Goal: Task Accomplishment & Management: Manage account settings

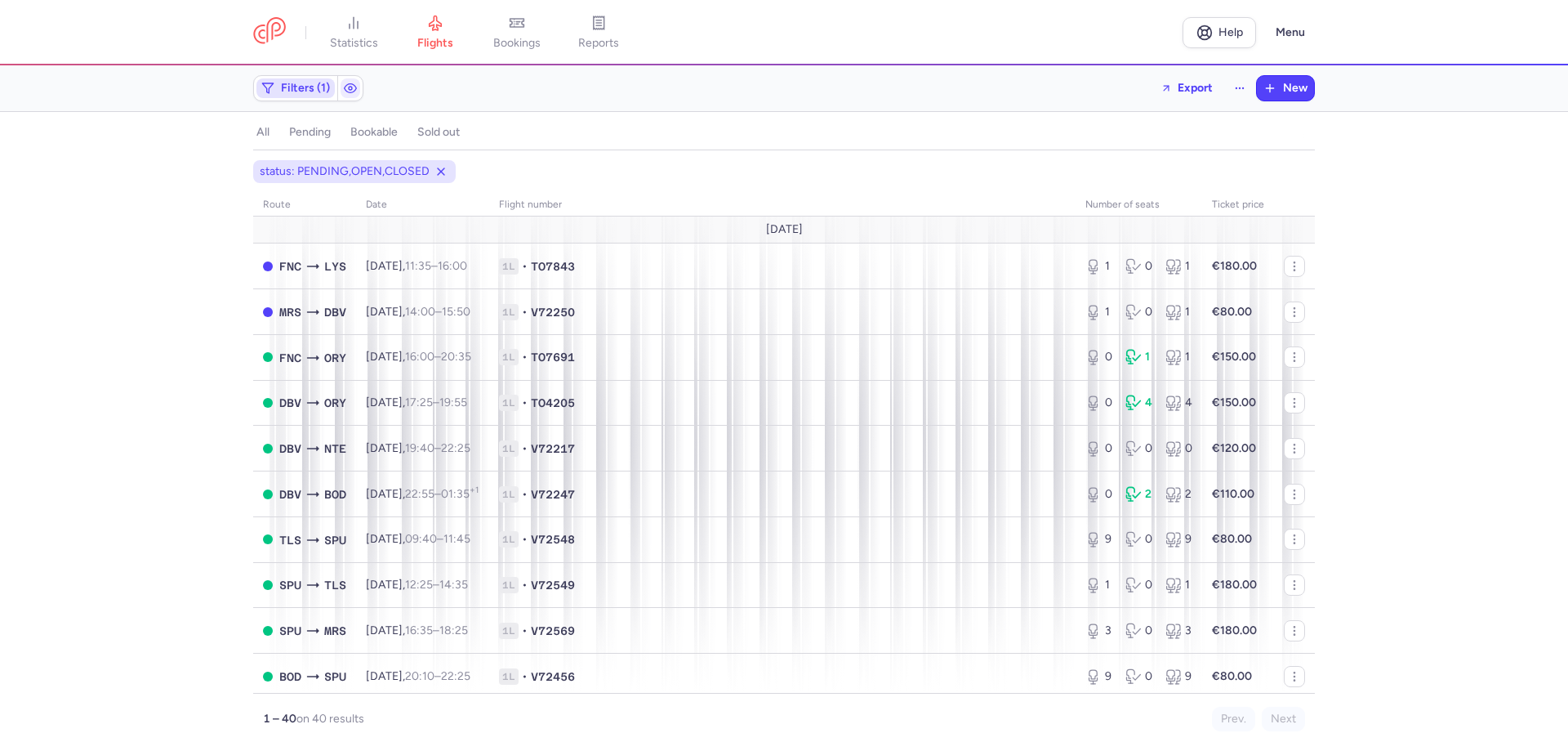
click at [323, 94] on span "Filters (1)" at bounding box center [306, 89] width 49 height 13
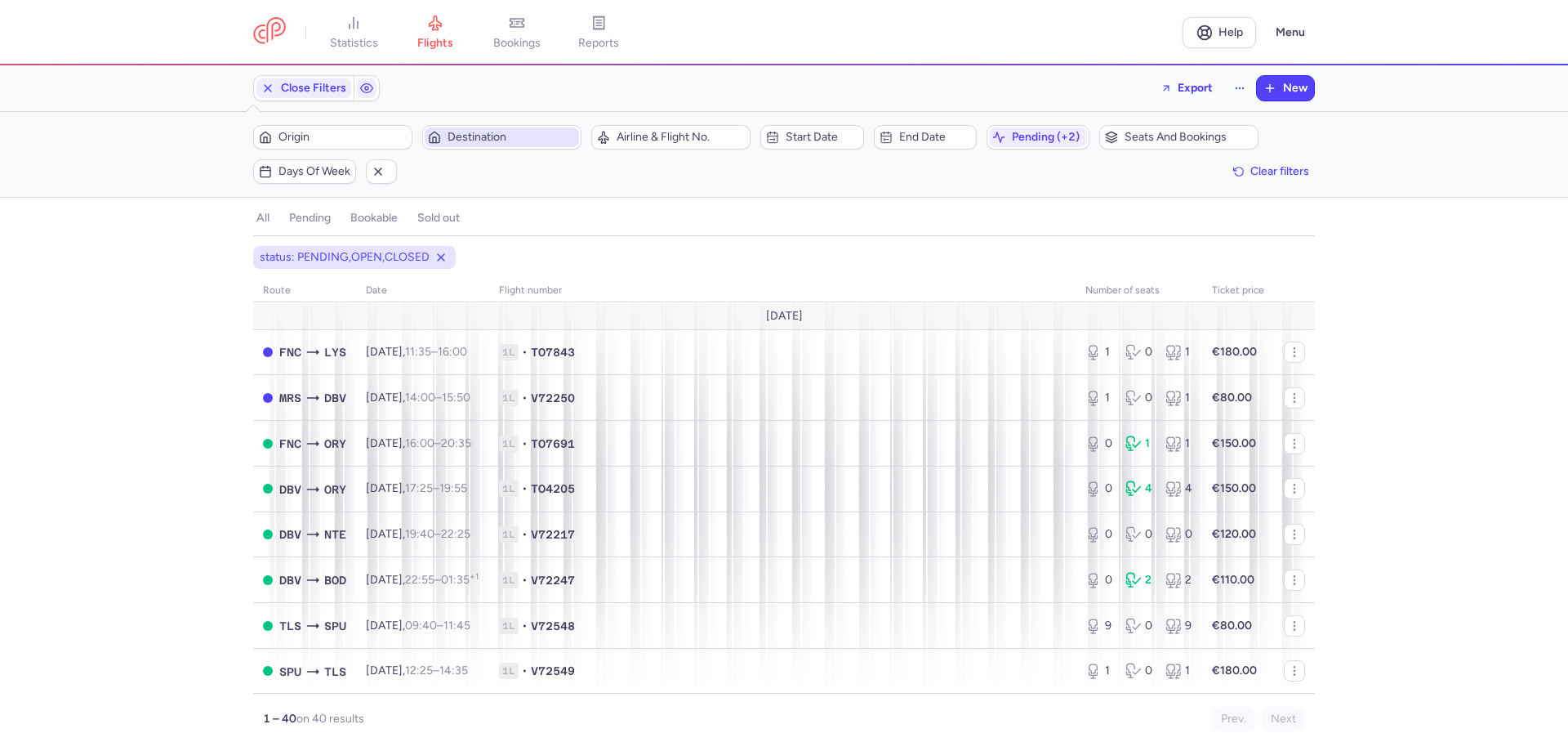
click at [502, 138] on span "Destination" at bounding box center [511, 137] width 128 height 13
click at [479, 134] on span "Destination" at bounding box center [511, 137] width 128 height 13
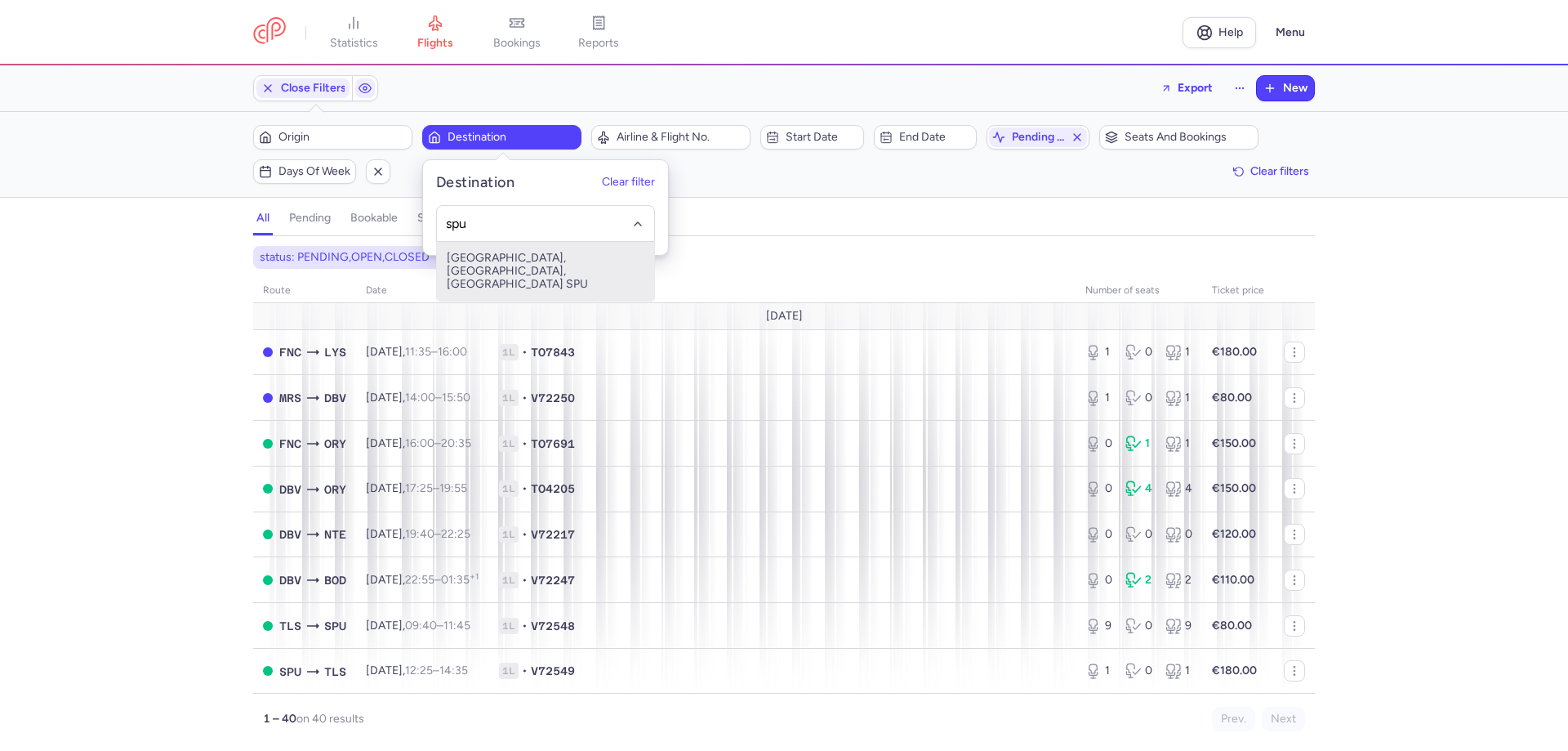
click at [484, 249] on span "[GEOGRAPHIC_DATA], [GEOGRAPHIC_DATA], [GEOGRAPHIC_DATA] SPU" at bounding box center [545, 271] width 217 height 59
type input "spu"
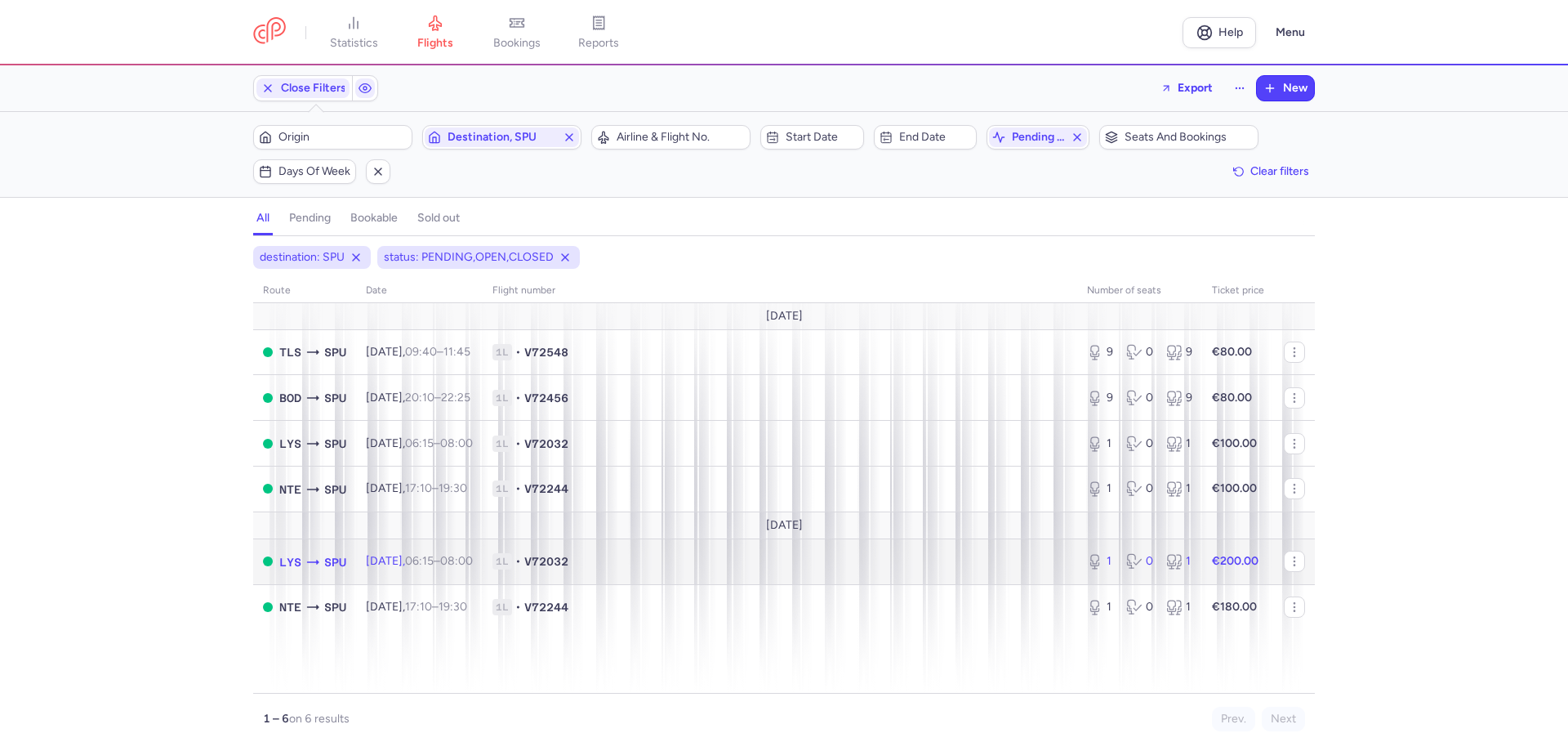
click at [1173, 558] on icon at bounding box center [1175, 562] width 16 height 16
click at [1115, 556] on div "1 0 1" at bounding box center [1139, 562] width 118 height 30
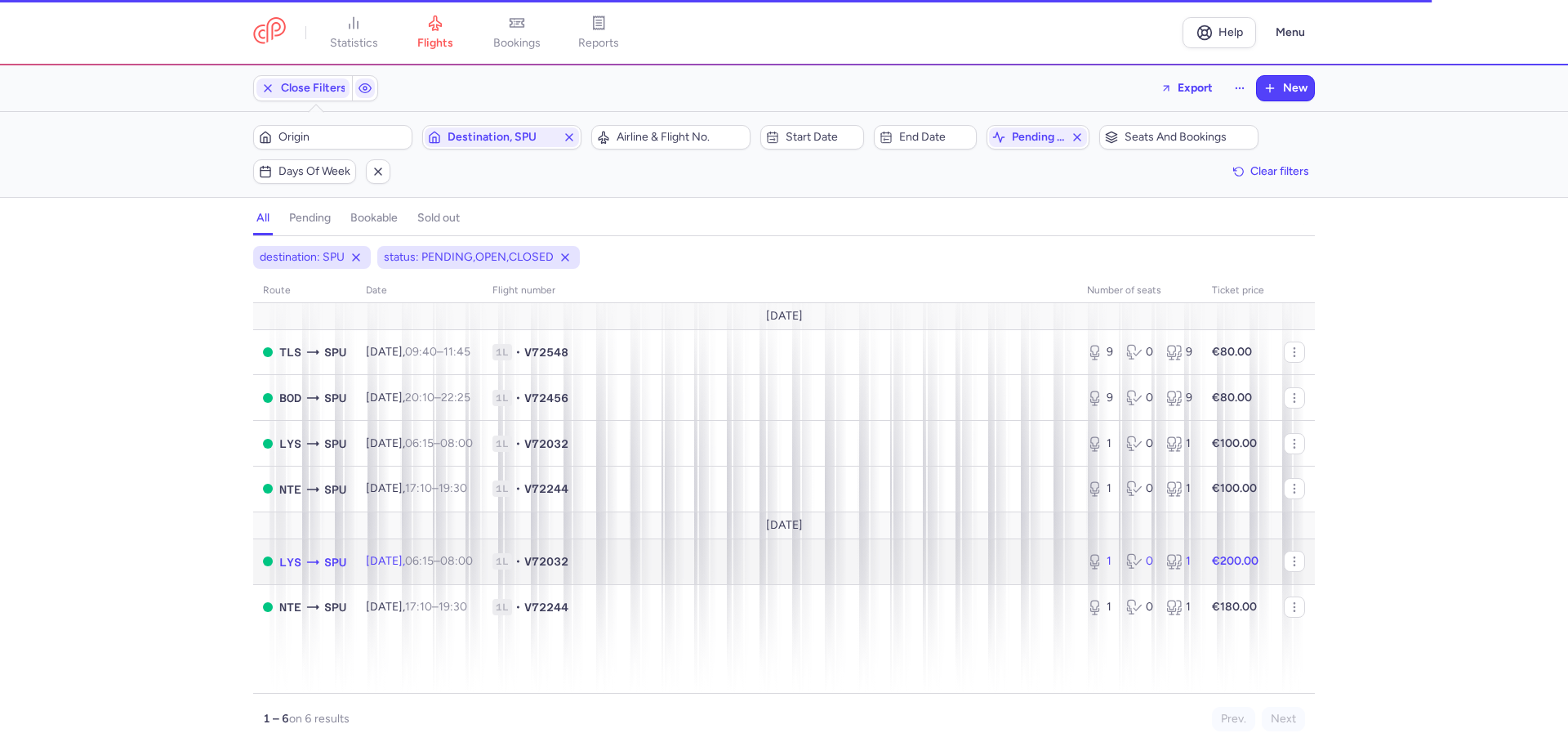
select select "days"
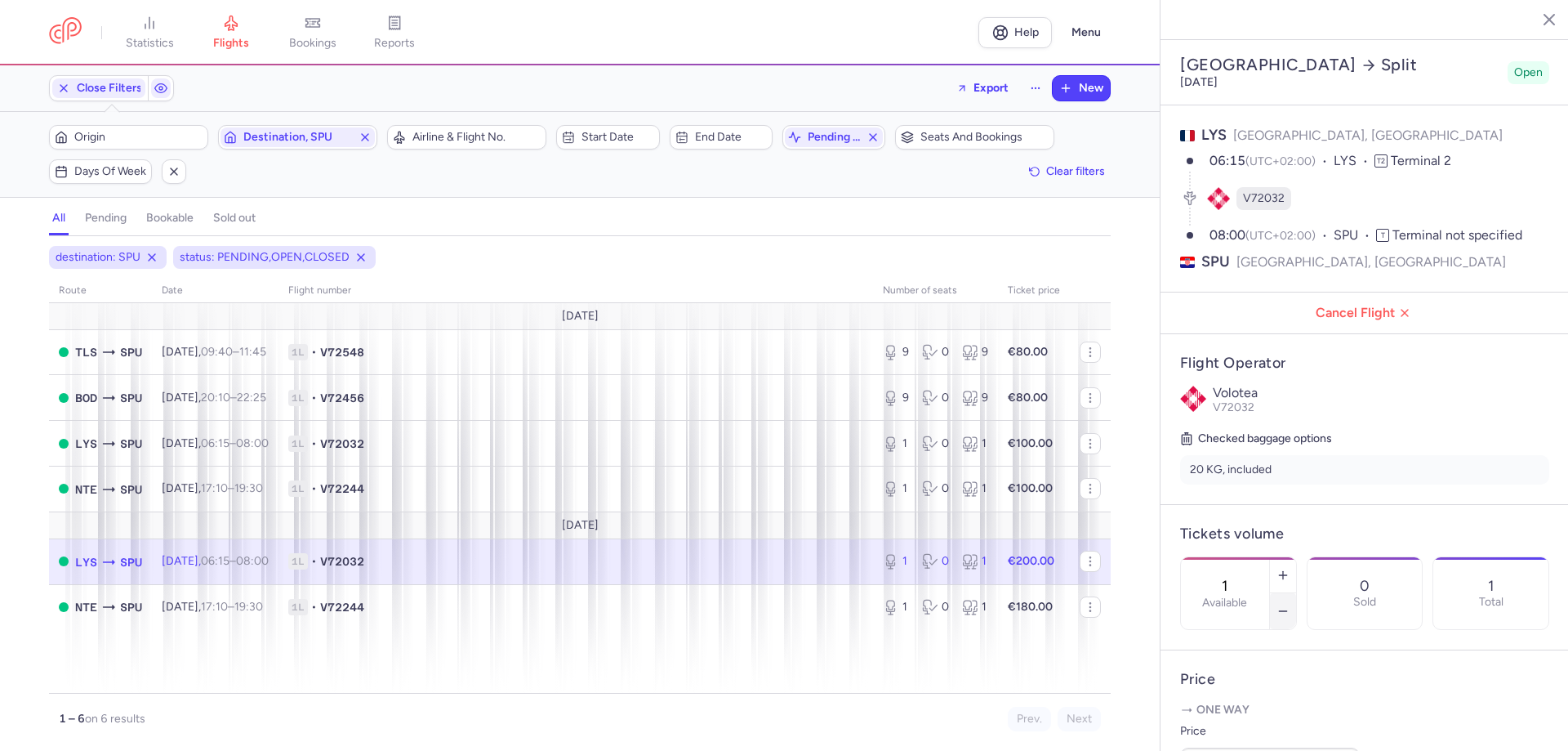
click at [1290, 604] on icon "button" at bounding box center [1284, 611] width 13 height 13
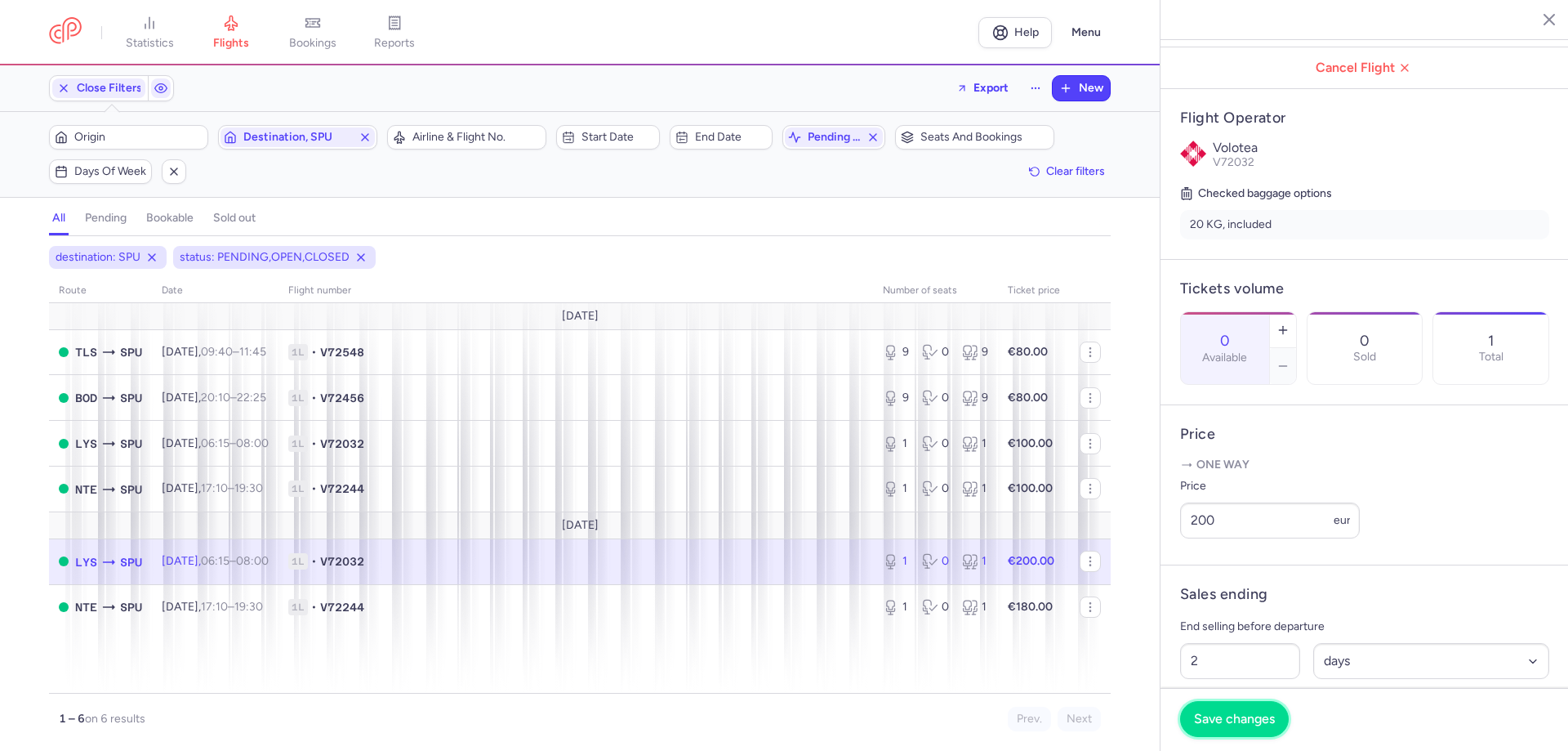
click at [1249, 719] on span "Save changes" at bounding box center [1234, 719] width 81 height 15
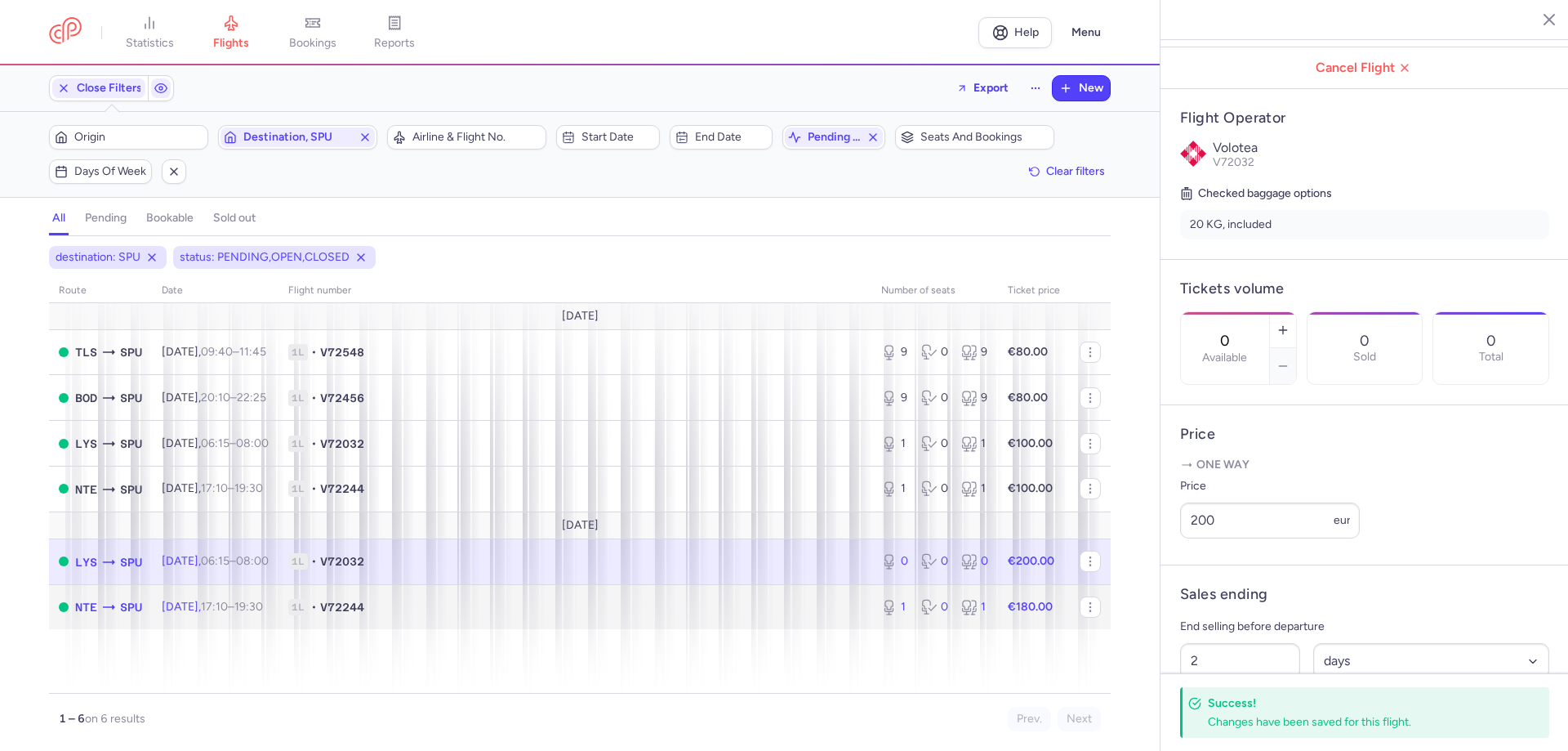
click at [957, 597] on div "1 0 1" at bounding box center [934, 607] width 120 height 30
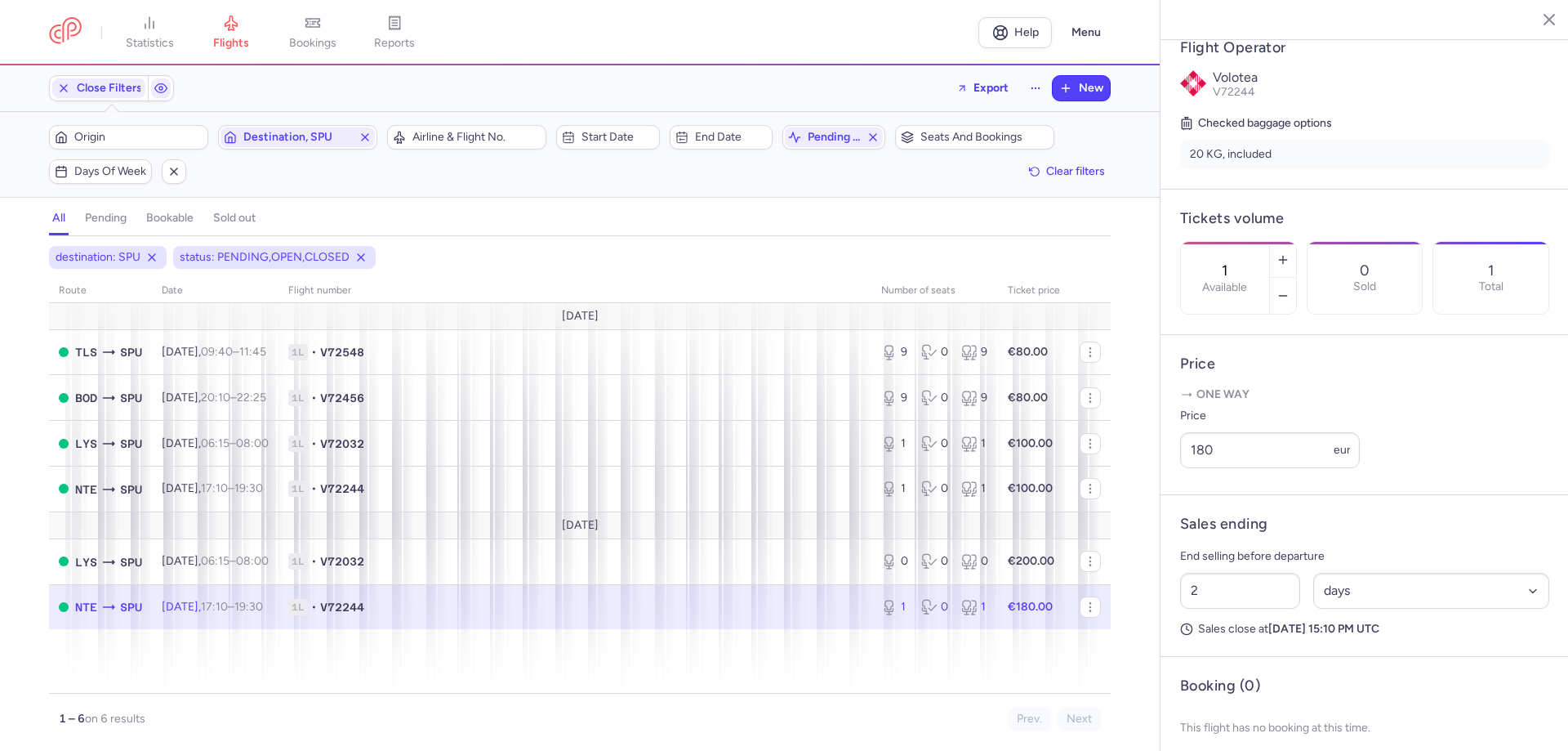
scroll to position [375, 0]
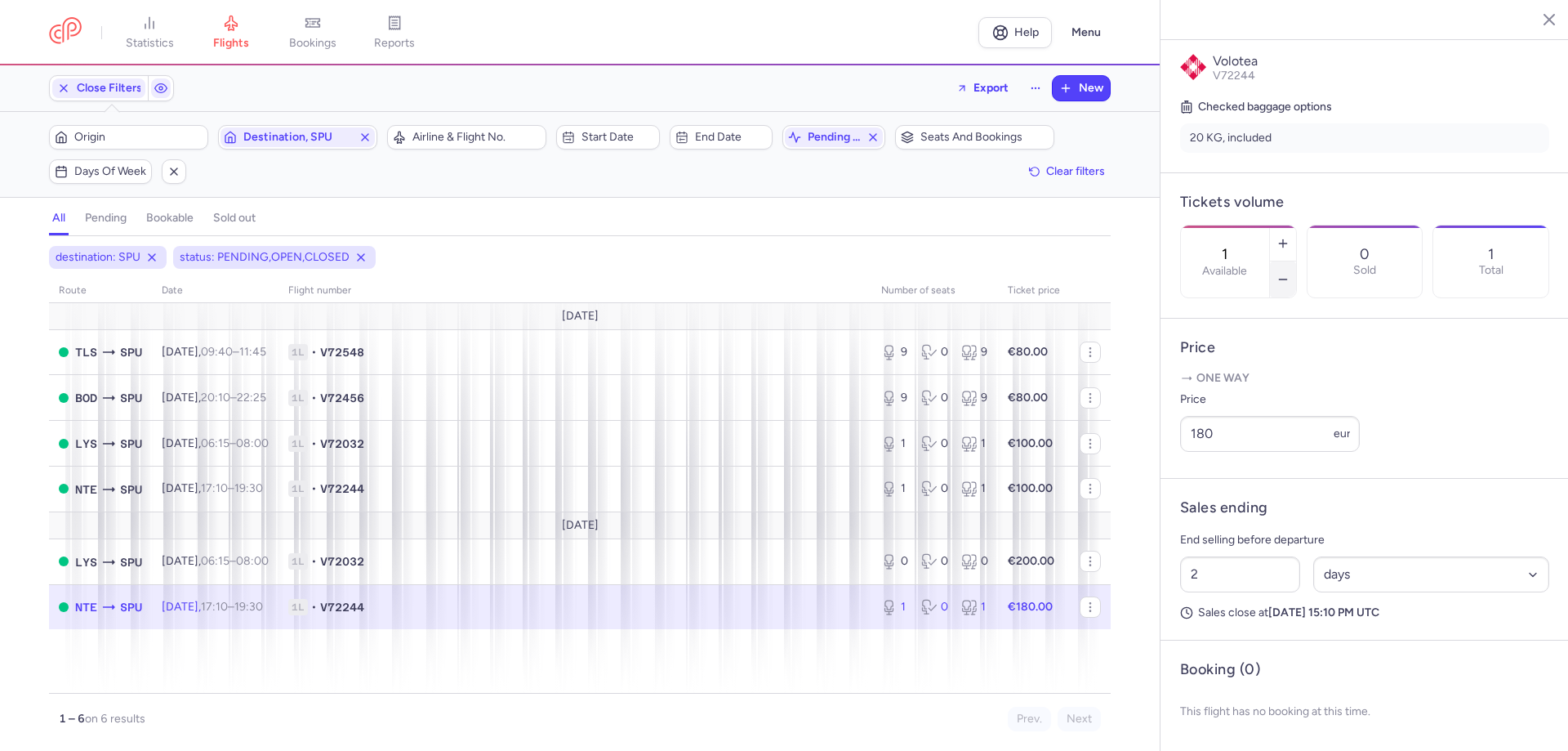
click at [1290, 273] on icon "button" at bounding box center [1284, 280] width 13 height 13
type input "0"
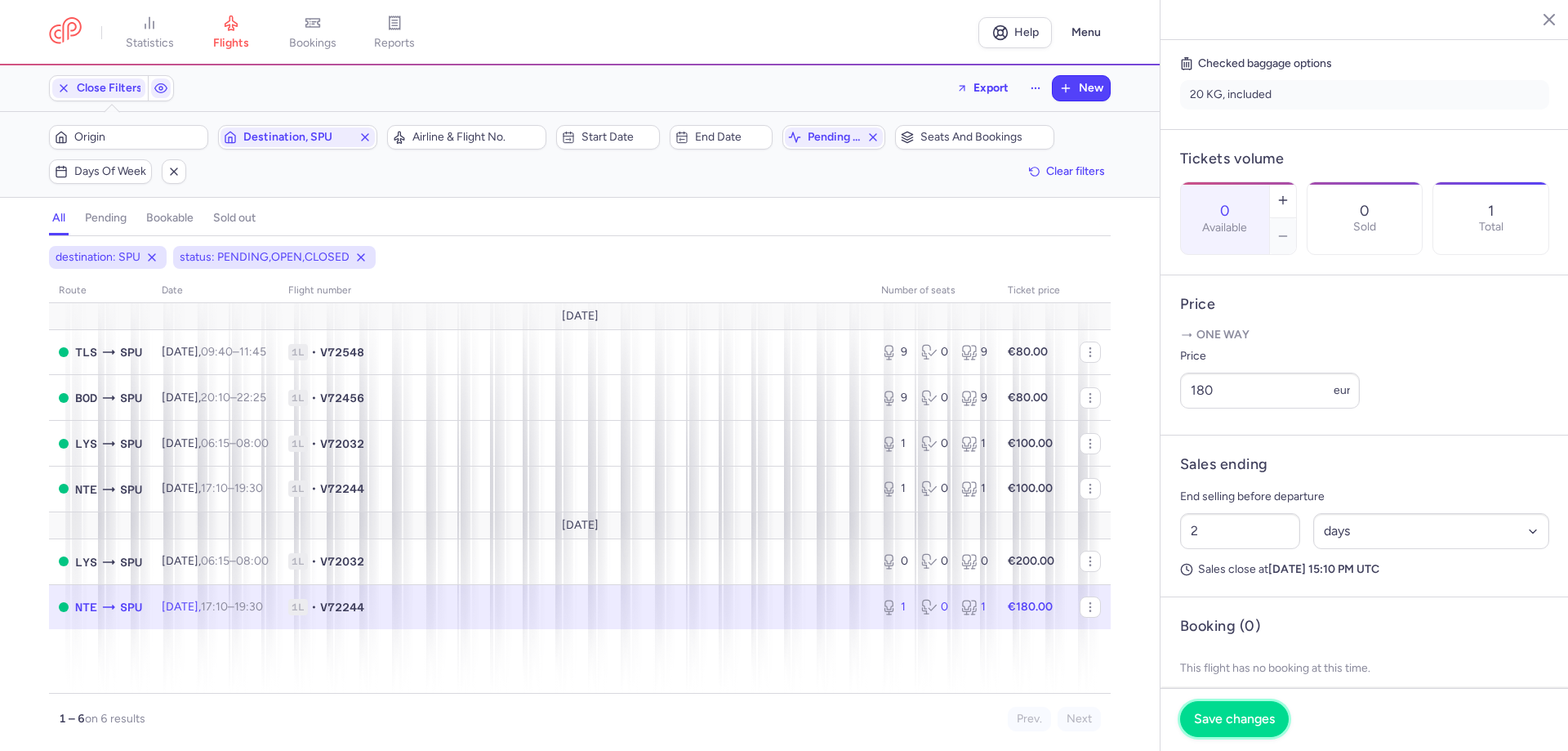
click at [1244, 718] on span "Save changes" at bounding box center [1234, 719] width 81 height 15
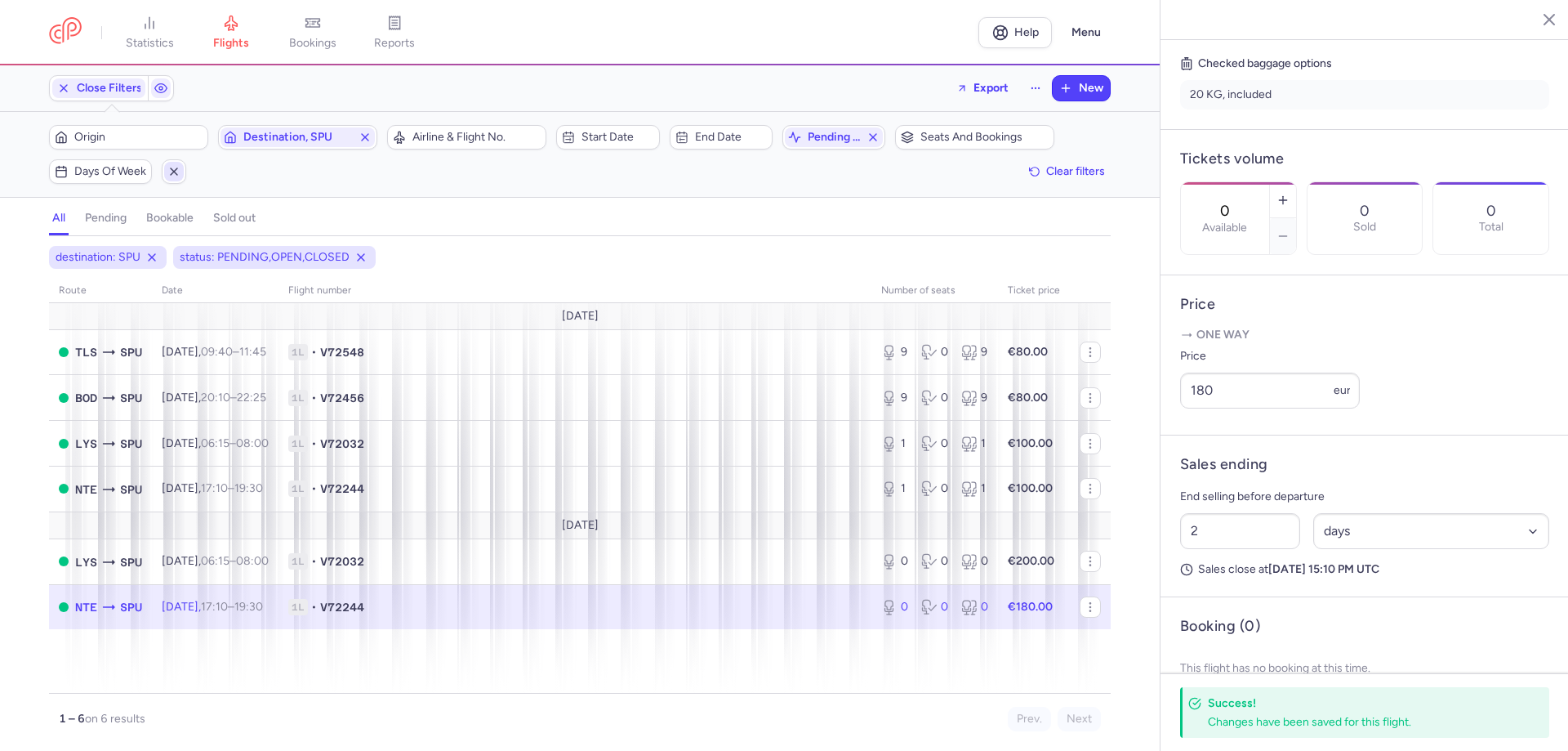
click at [175, 169] on icon "button" at bounding box center [174, 171] width 13 height 13
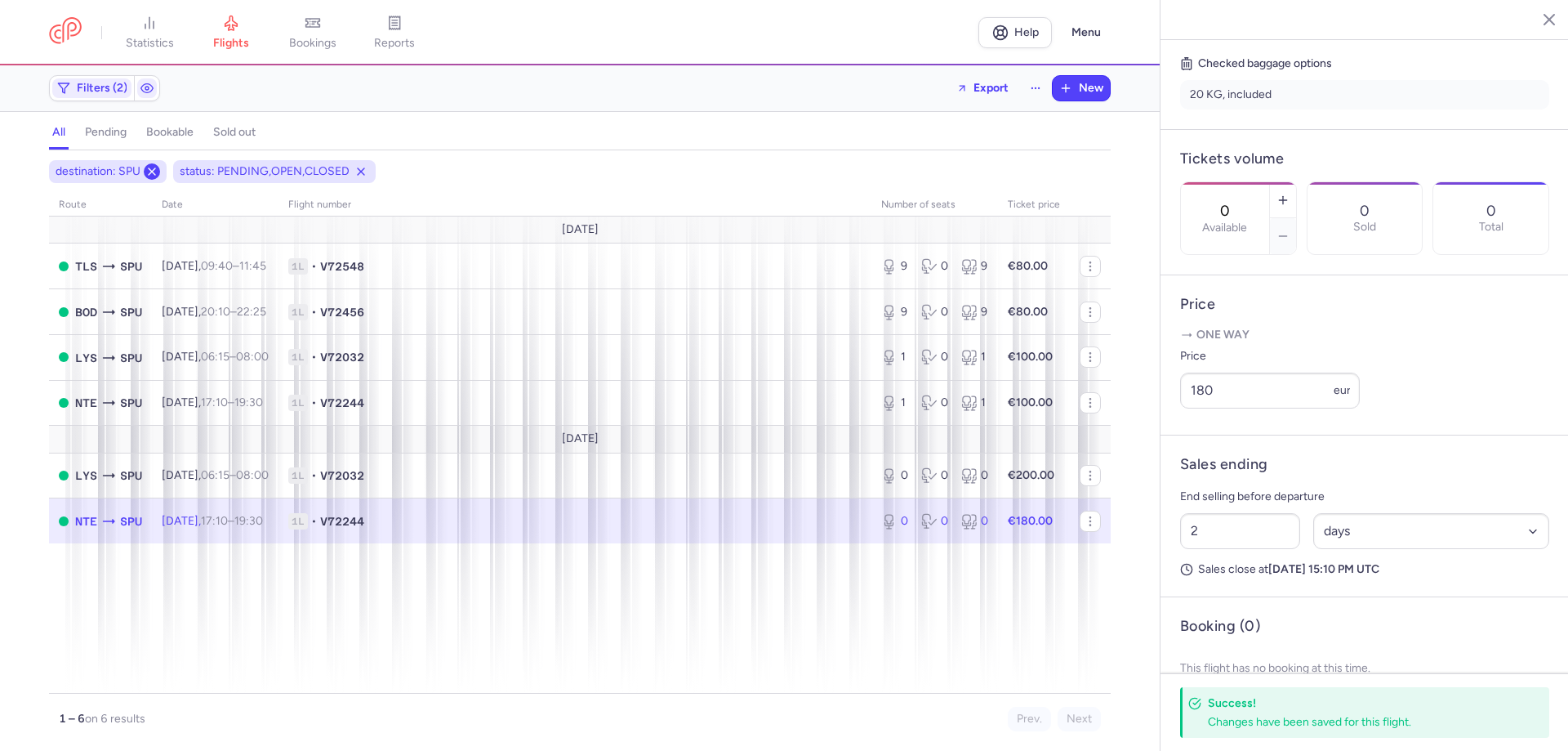
click at [159, 171] on button at bounding box center [152, 171] width 16 height 16
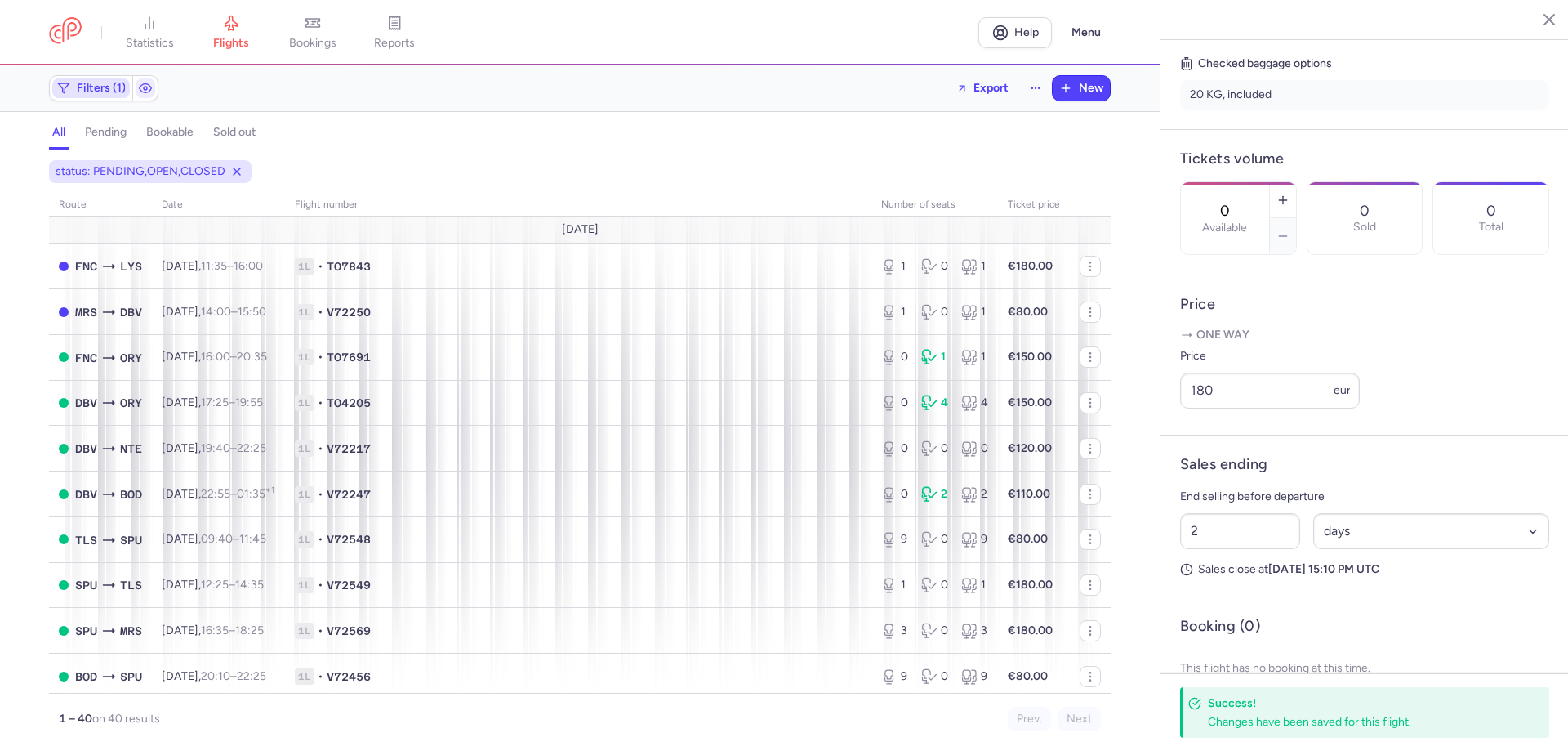
click at [108, 80] on span "Filters (1)" at bounding box center [91, 89] width 78 height 20
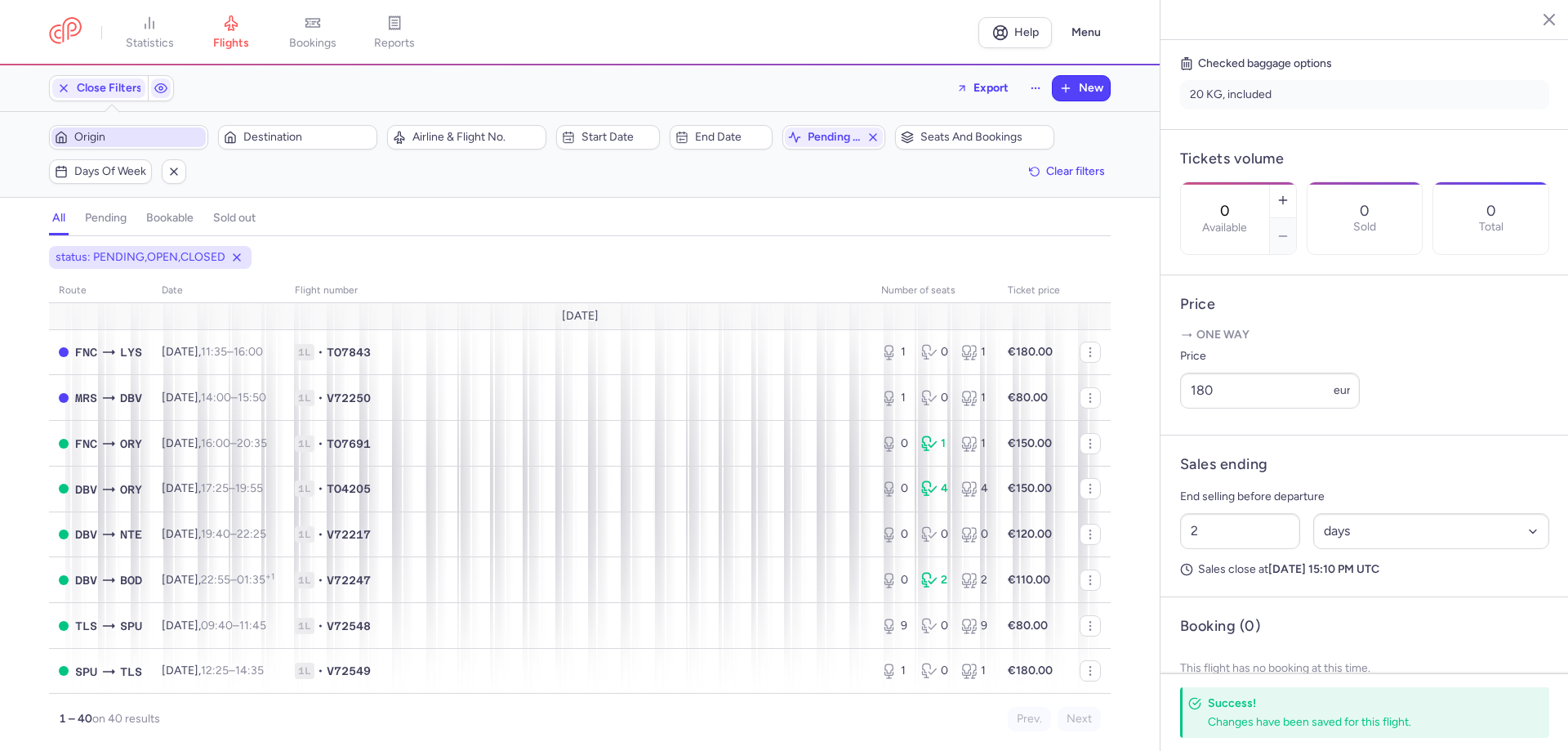
click at [168, 138] on span "Origin" at bounding box center [139, 137] width 128 height 13
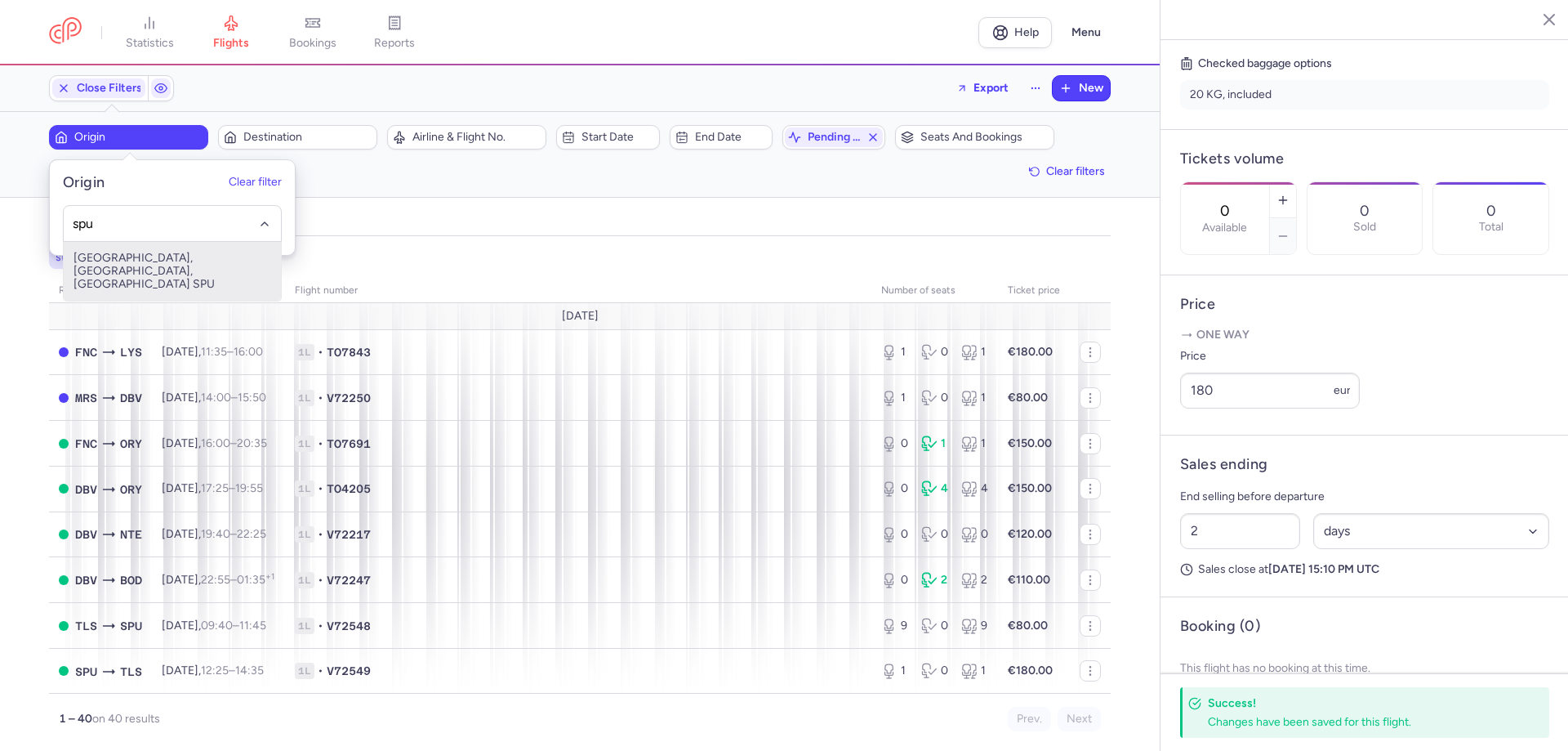
click at [131, 252] on span "[GEOGRAPHIC_DATA], [GEOGRAPHIC_DATA], [GEOGRAPHIC_DATA] SPU" at bounding box center [172, 271] width 217 height 59
type input "spu"
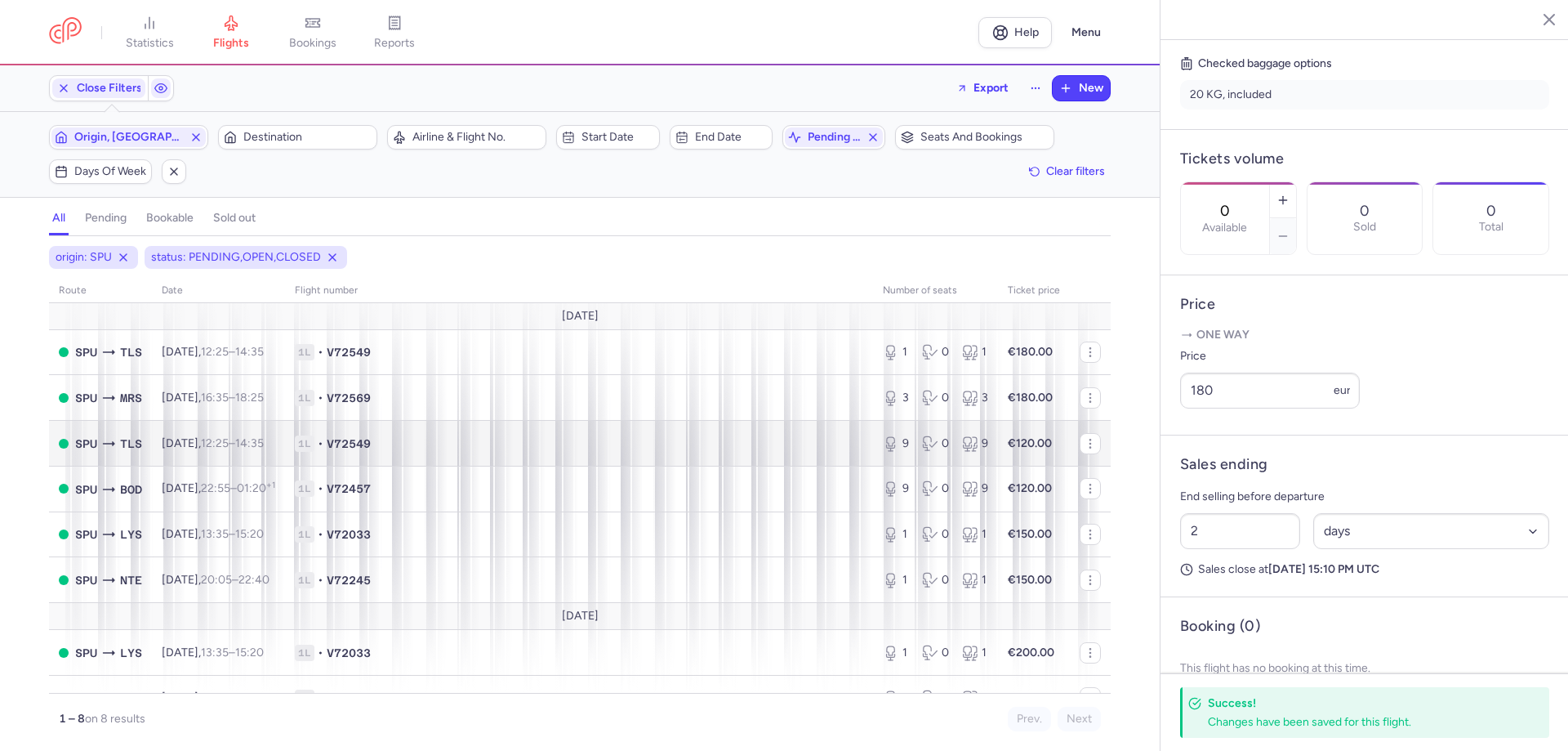
scroll to position [28, 0]
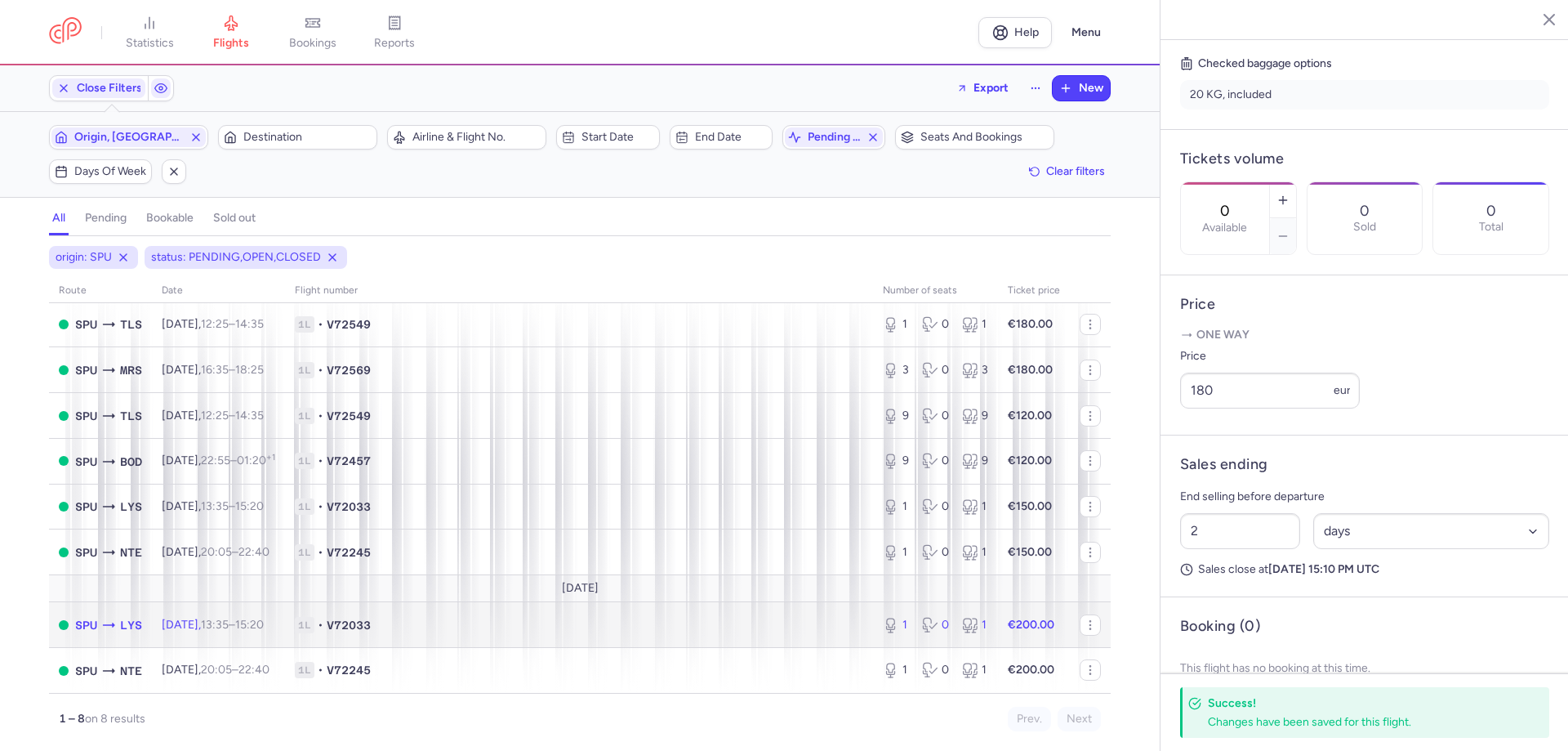
click at [930, 617] on icon at bounding box center [931, 625] width 19 height 16
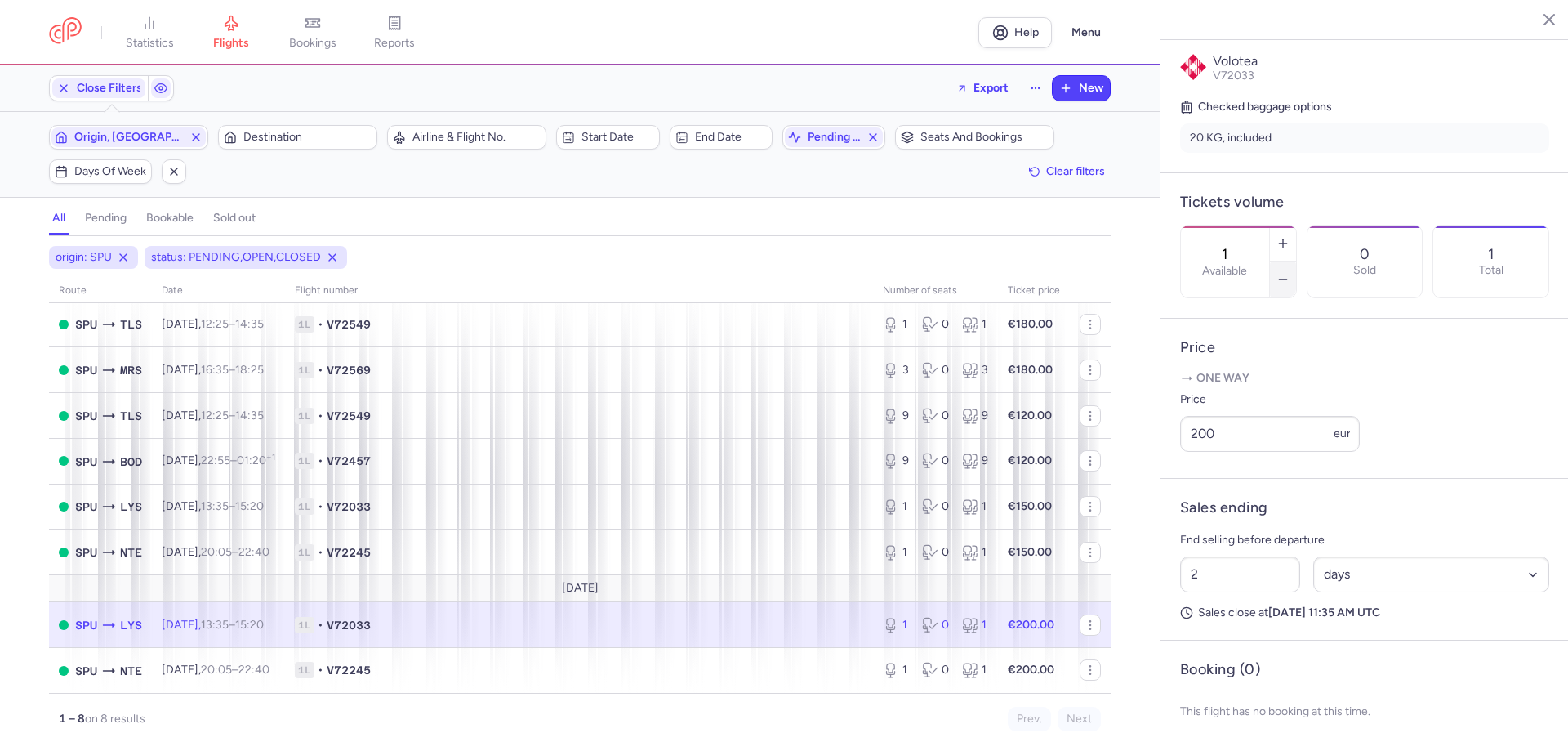
click at [1290, 273] on icon "button" at bounding box center [1284, 280] width 13 height 13
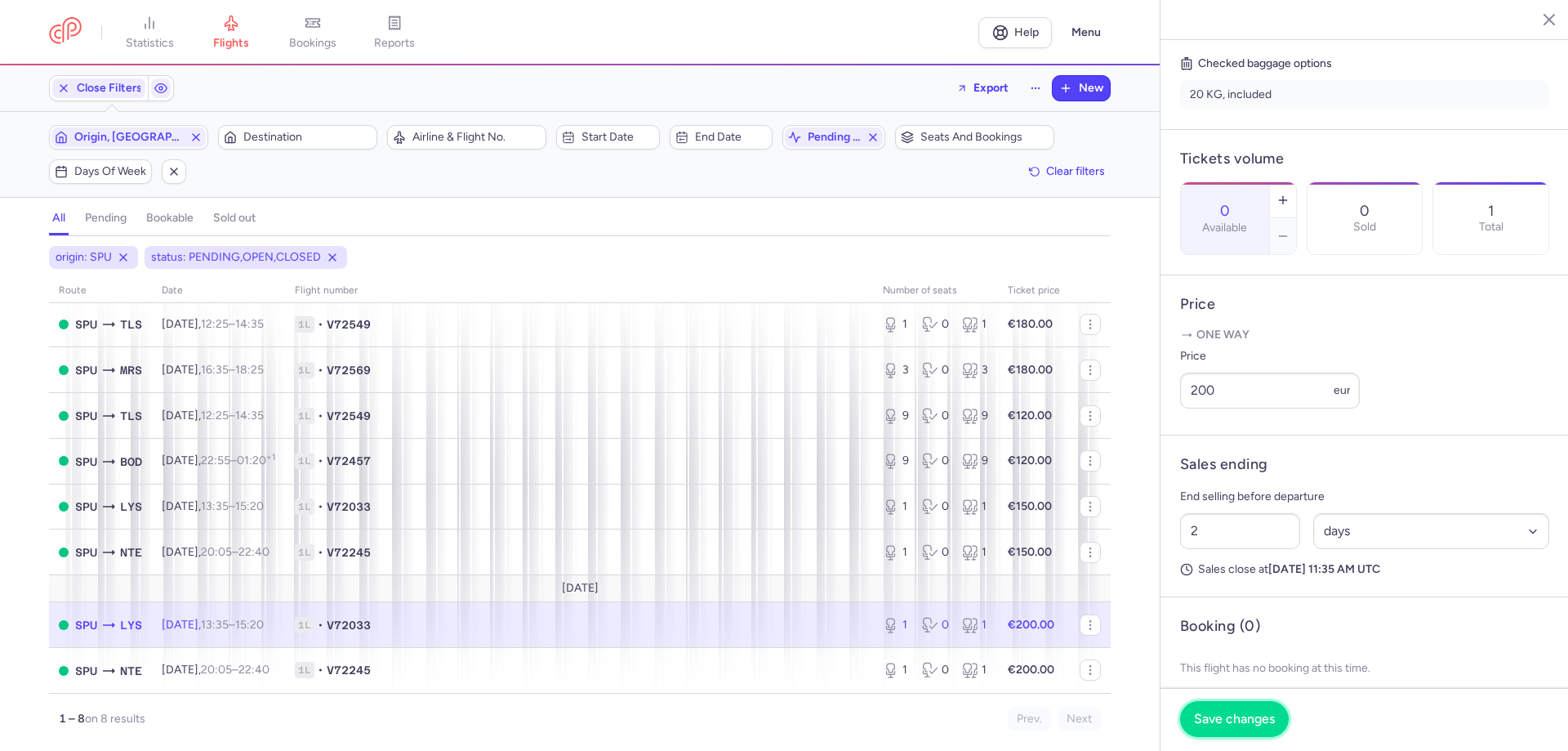
click at [1227, 721] on span "Save changes" at bounding box center [1234, 719] width 81 height 15
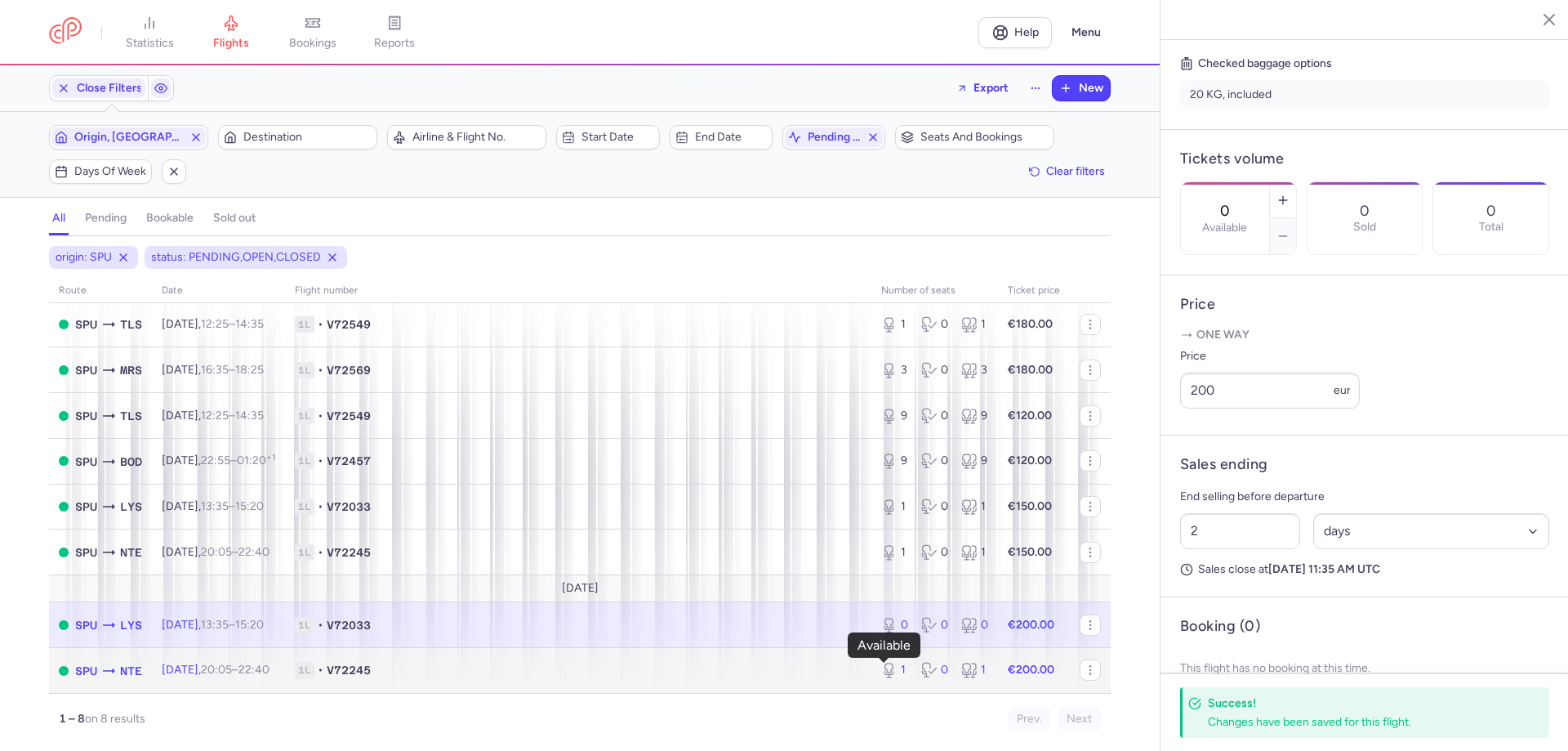
click at [881, 662] on icon at bounding box center [889, 670] width 16 height 16
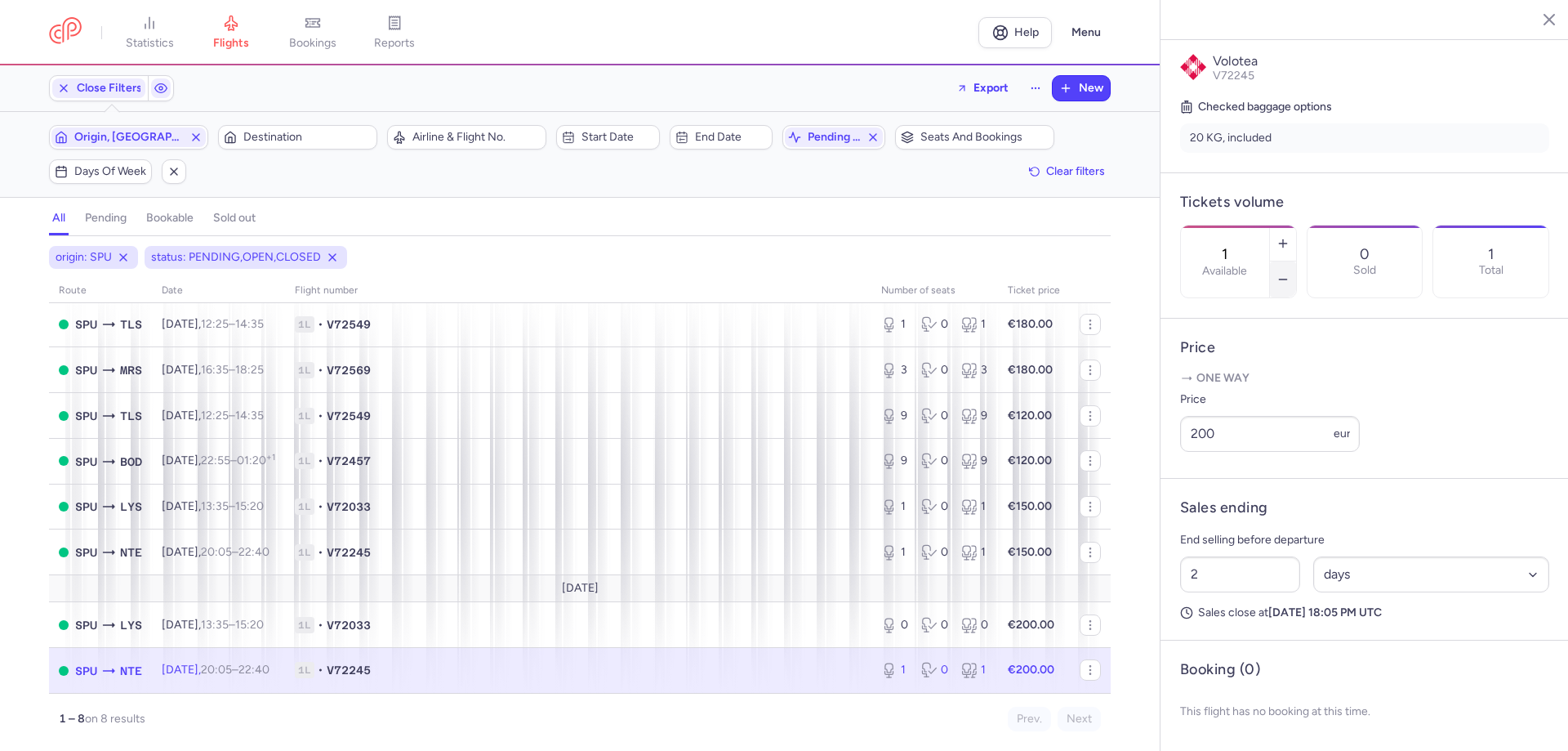
click at [1290, 273] on icon "button" at bounding box center [1284, 280] width 13 height 13
type input "0"
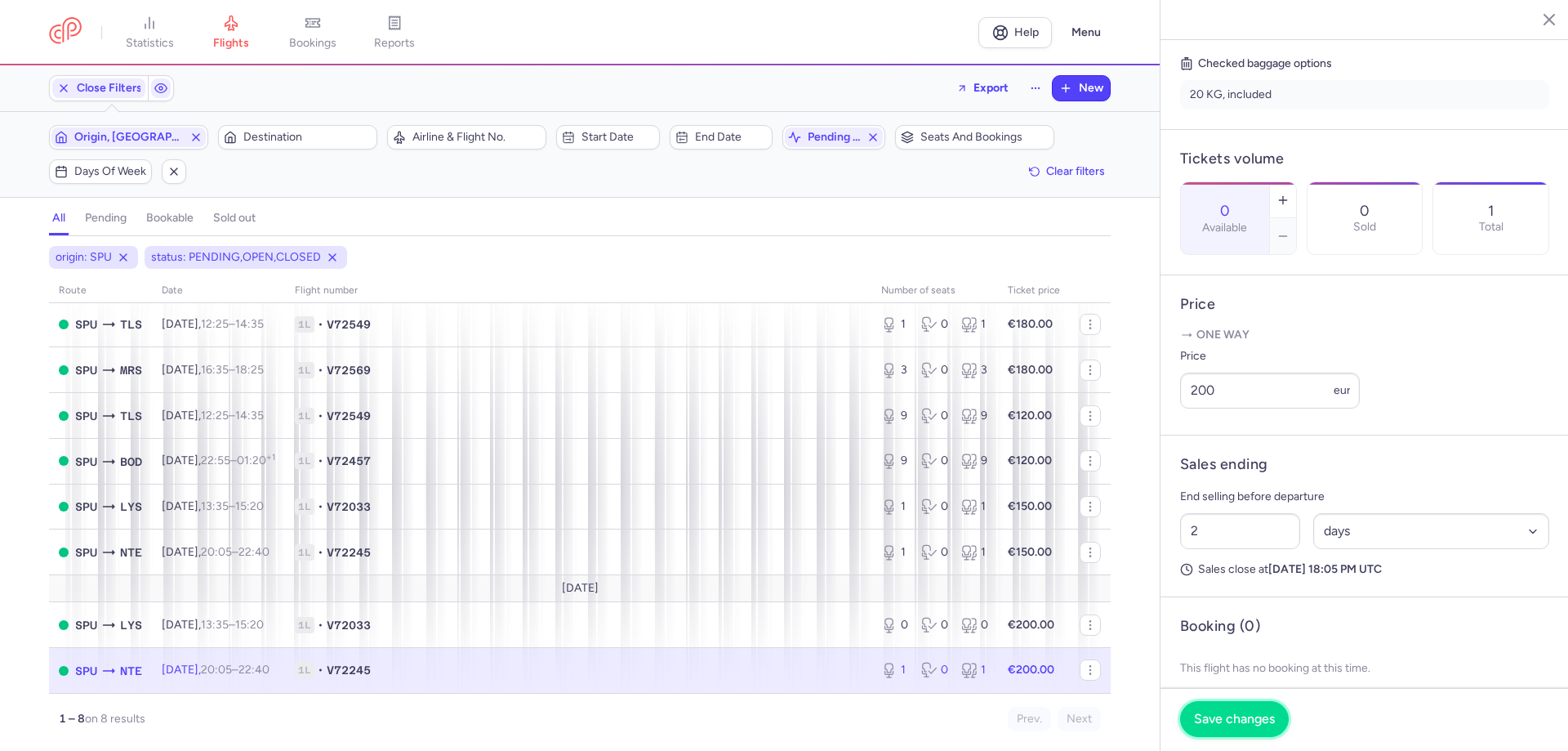
click at [1250, 715] on span "Save changes" at bounding box center [1234, 719] width 81 height 15
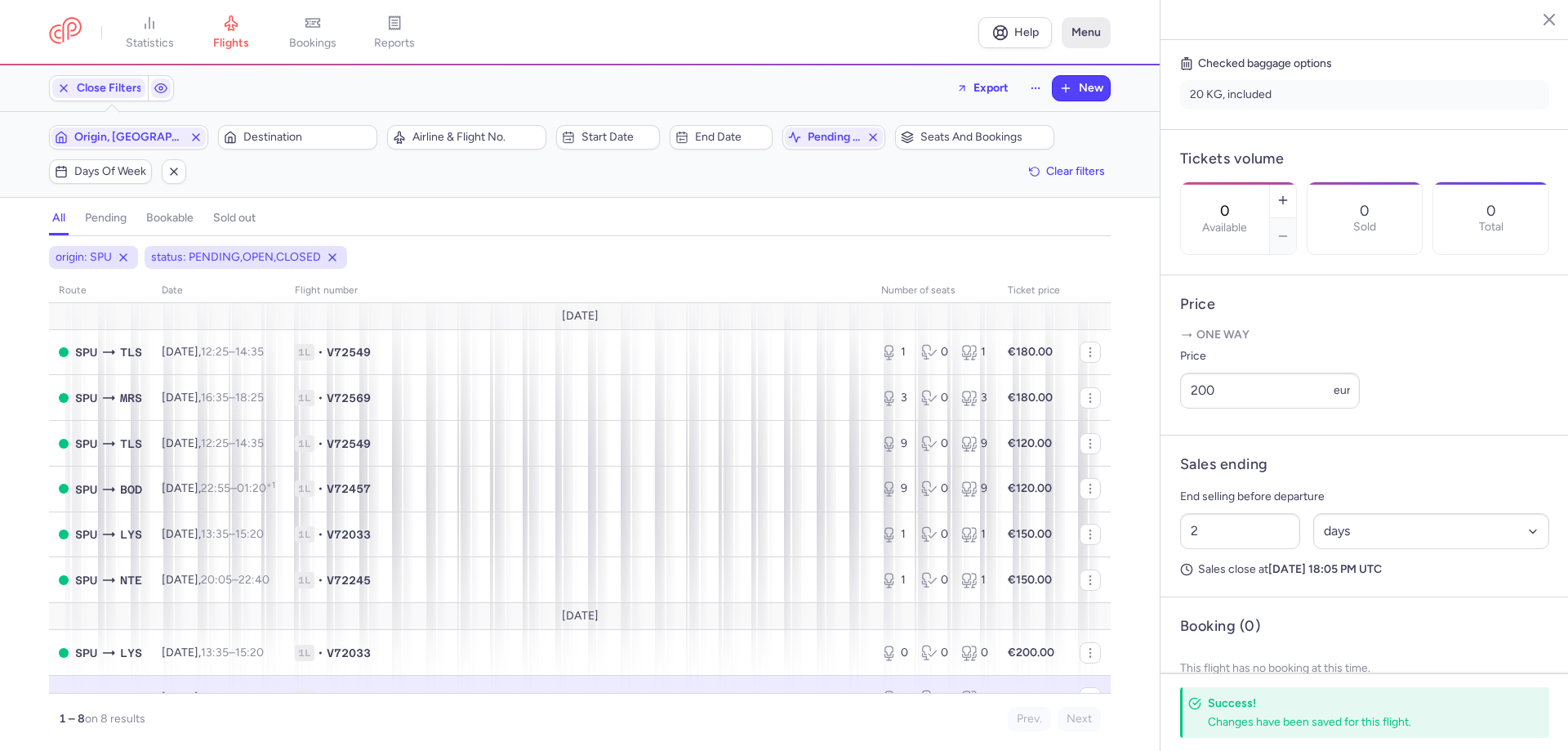
click at [1083, 37] on button "Menu" at bounding box center [1086, 33] width 49 height 31
click at [993, 246] on span "Logout" at bounding box center [979, 247] width 36 height 13
